Goal: Task Accomplishment & Management: Manage account settings

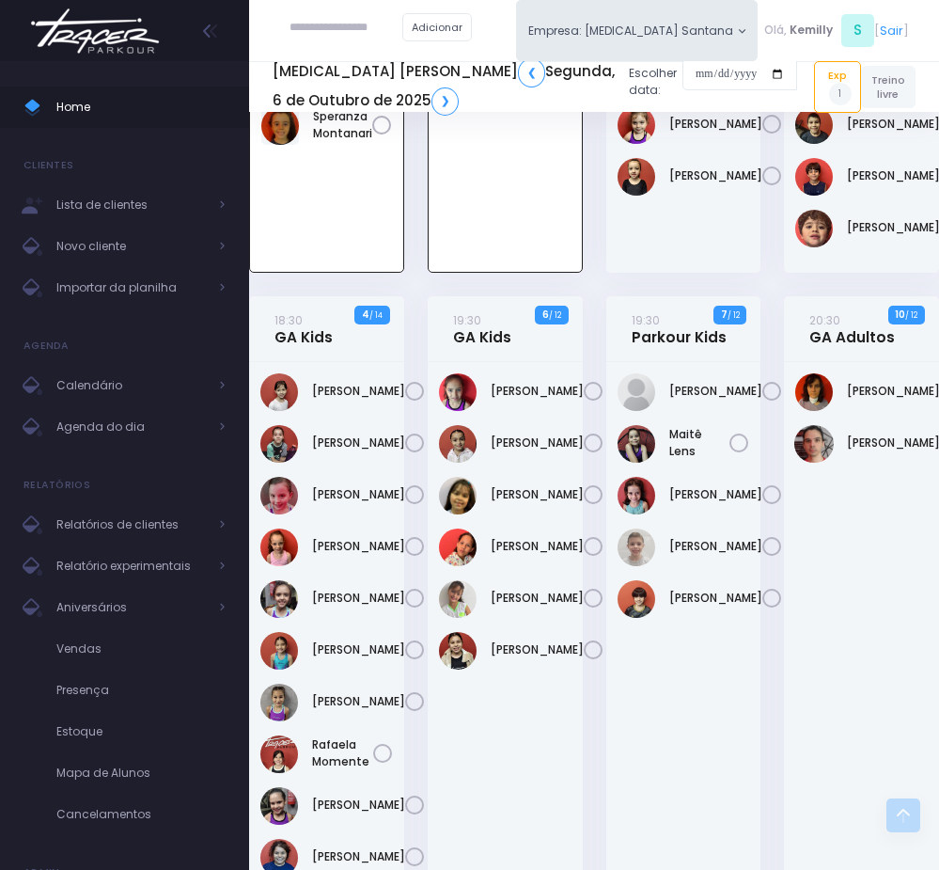
scroll to position [954, 0]
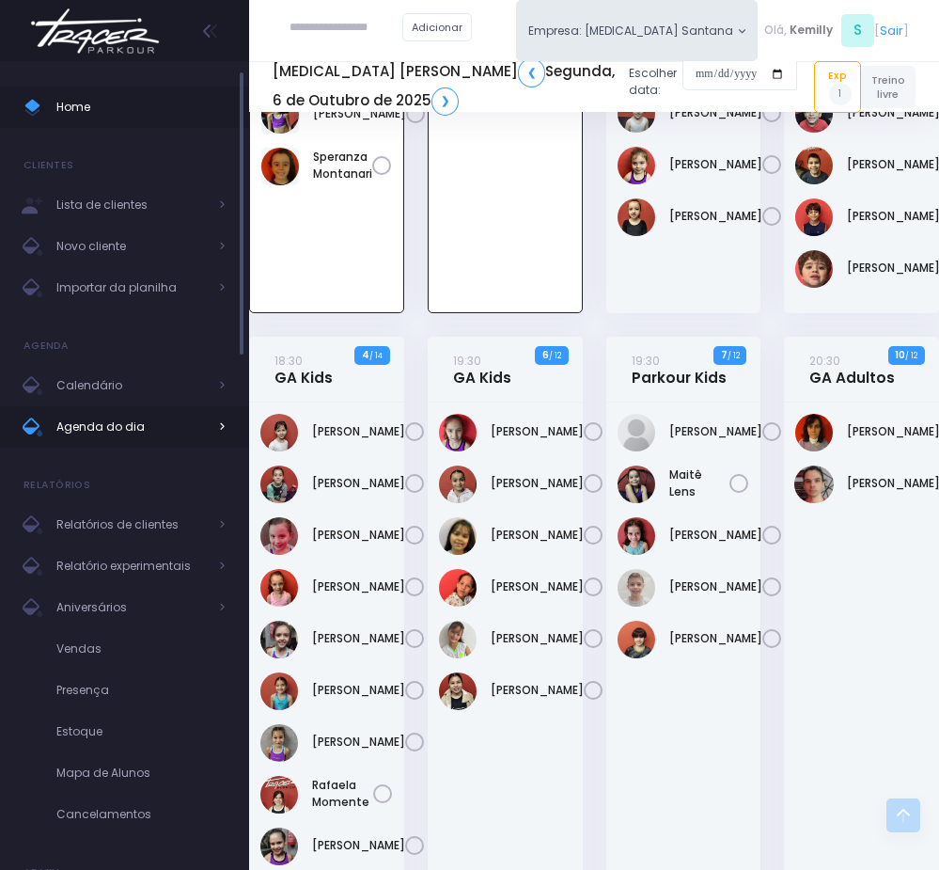
click at [113, 432] on span "Agenda do dia" at bounding box center [131, 427] width 150 height 24
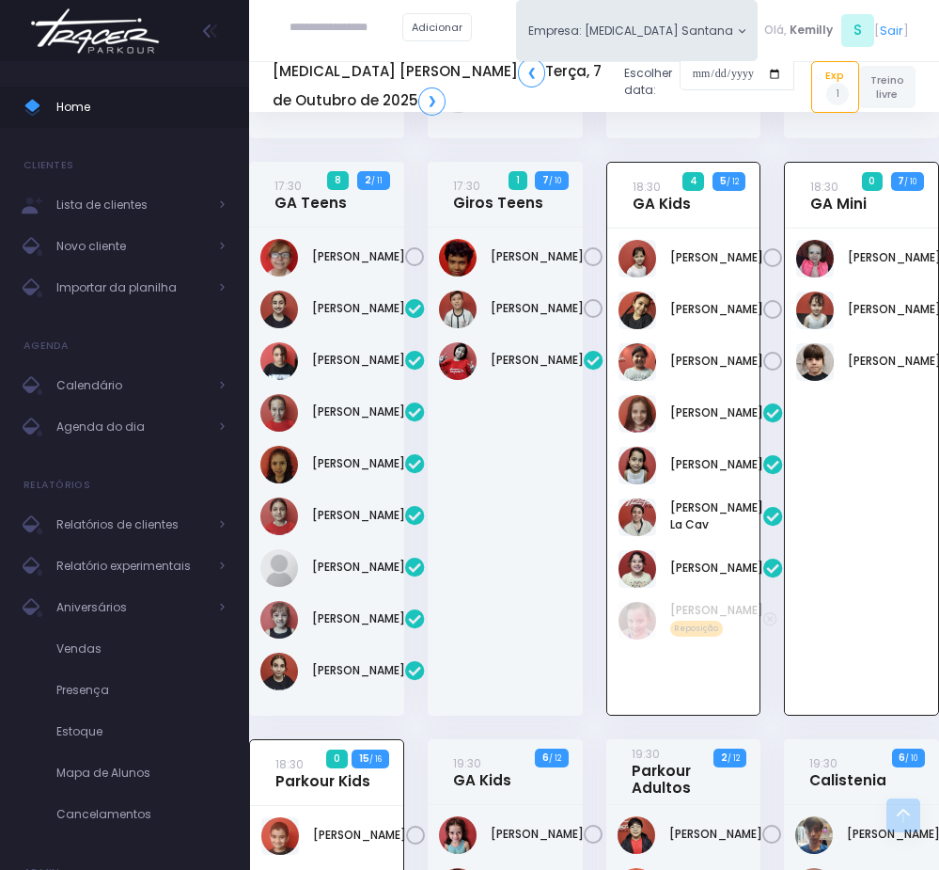
scroll to position [548, 0]
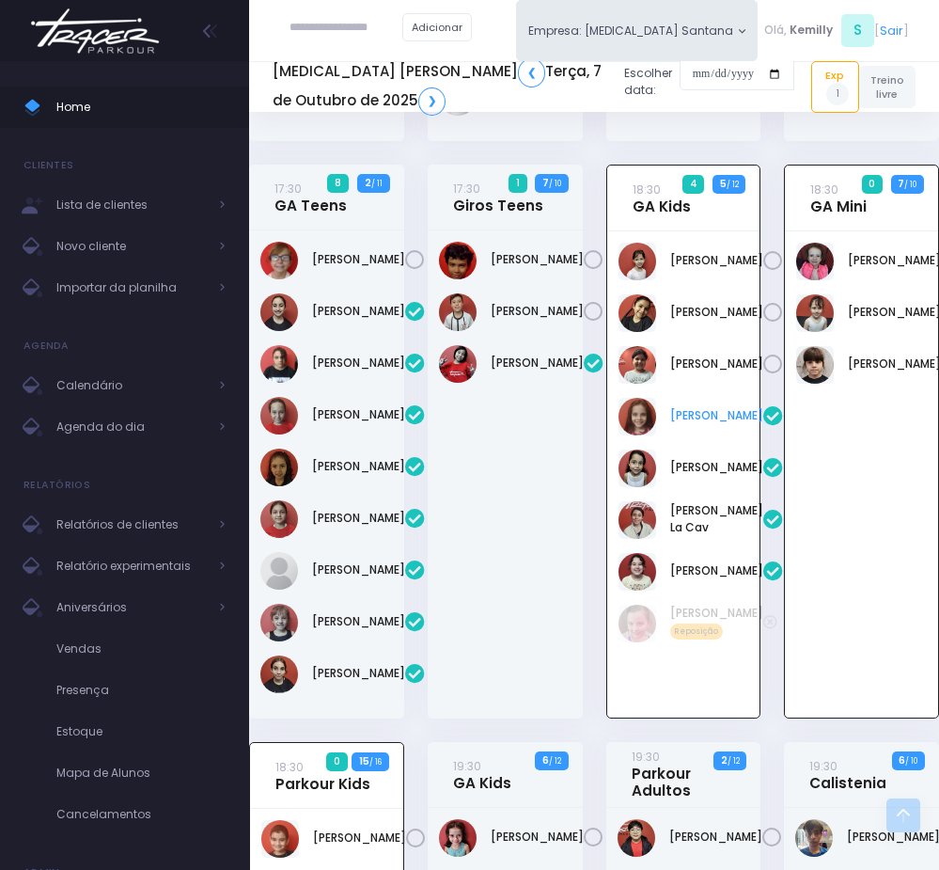
click at [684, 424] on link "Flora Caroni De Araujo" at bounding box center [717, 415] width 93 height 17
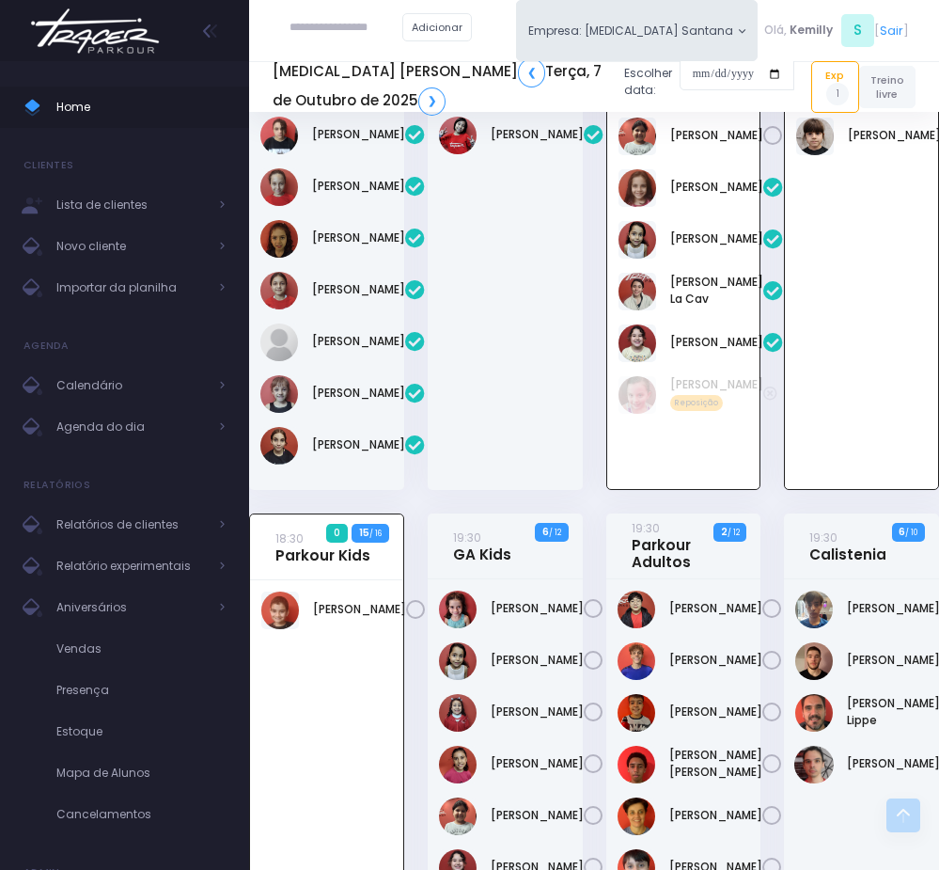
scroll to position [777, 0]
click at [339, 618] on link "Douglas Sell" at bounding box center [359, 609] width 93 height 17
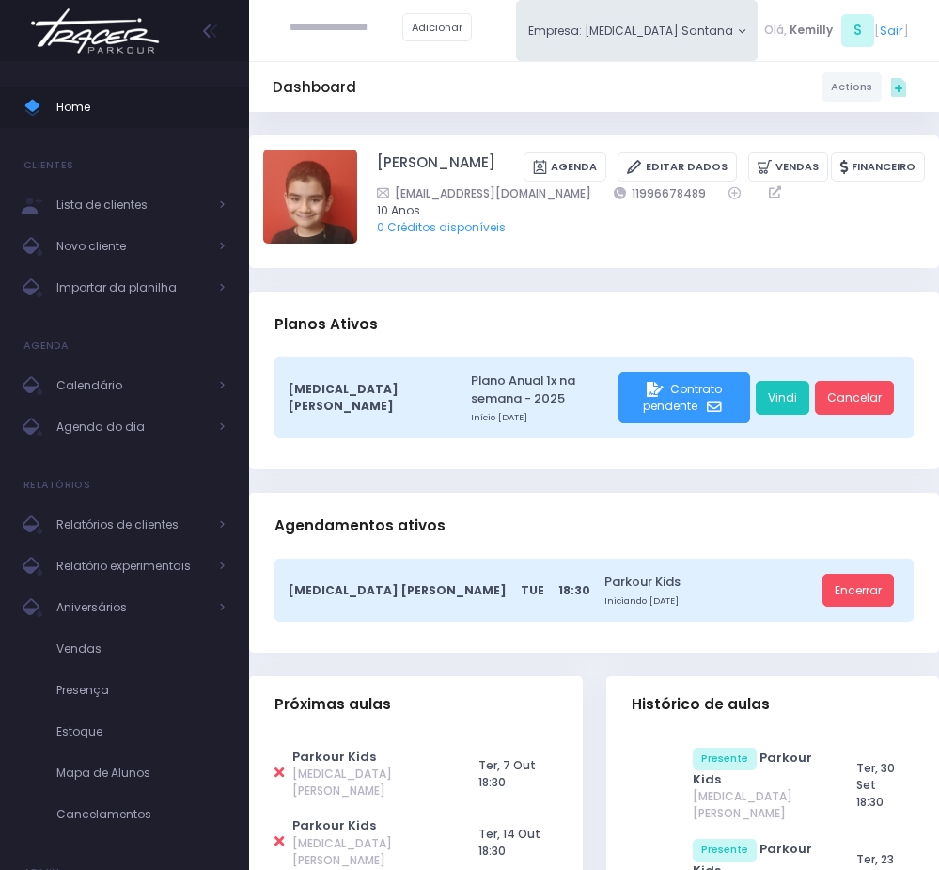
click at [277, 768] on icon at bounding box center [279, 773] width 9 height 14
type input "**********"
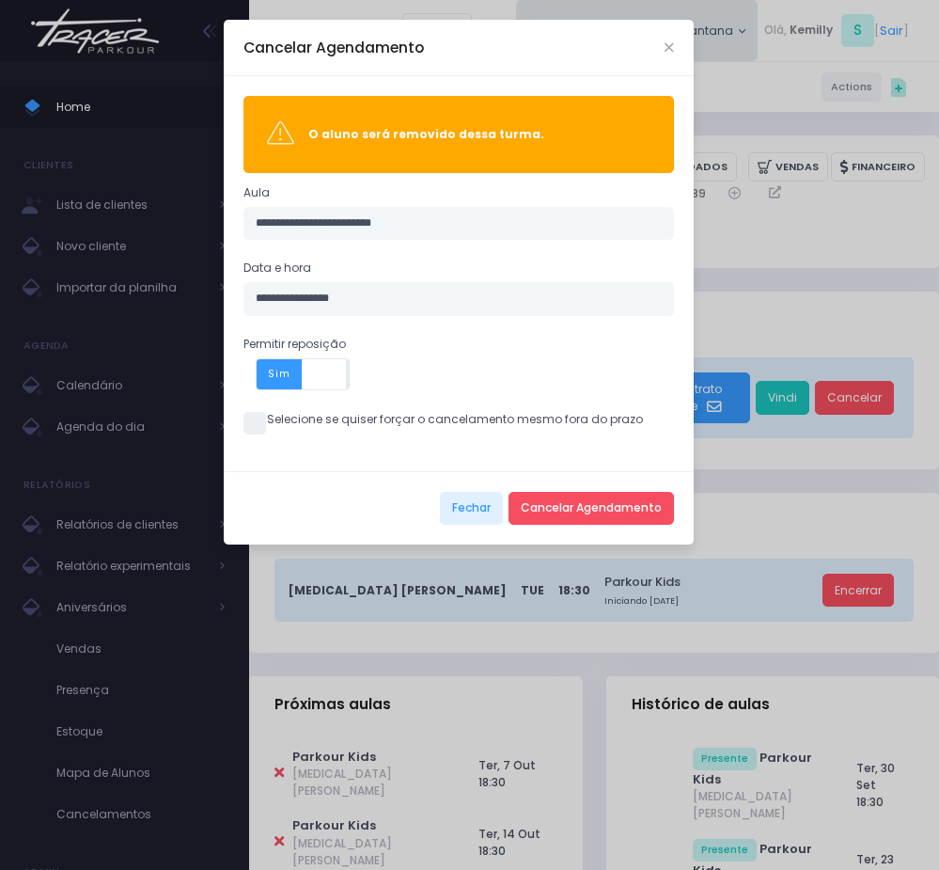
click at [246, 426] on span at bounding box center [255, 423] width 23 height 23
click at [574, 511] on button "Cancelar Agendamento" at bounding box center [592, 509] width 166 height 34
